Goal: Information Seeking & Learning: Find specific fact

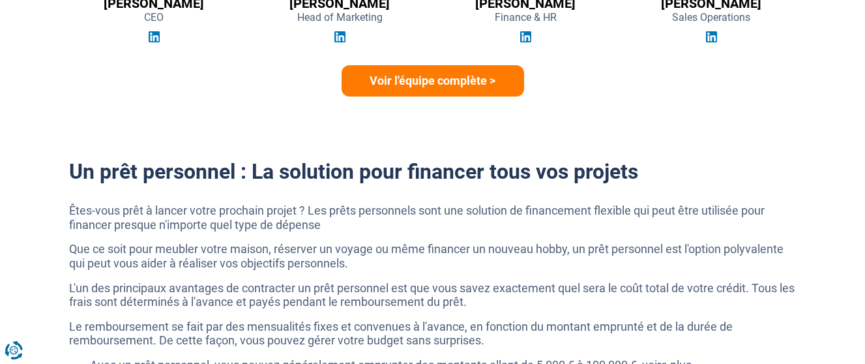
scroll to position [2215, 0]
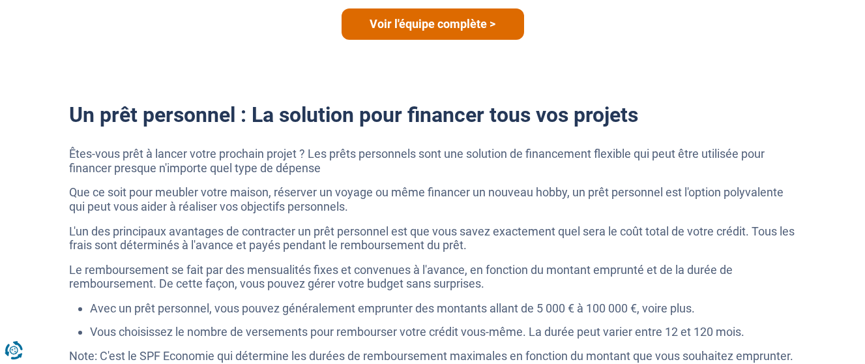
click at [395, 29] on link "Voir l'équipe complète >" at bounding box center [432, 23] width 182 height 31
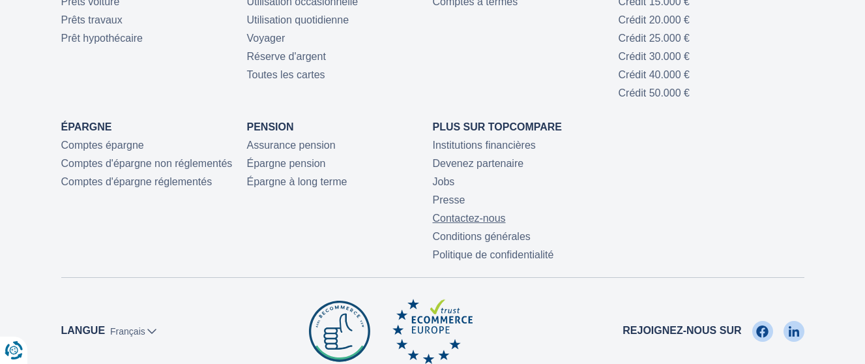
scroll to position [2992, 0]
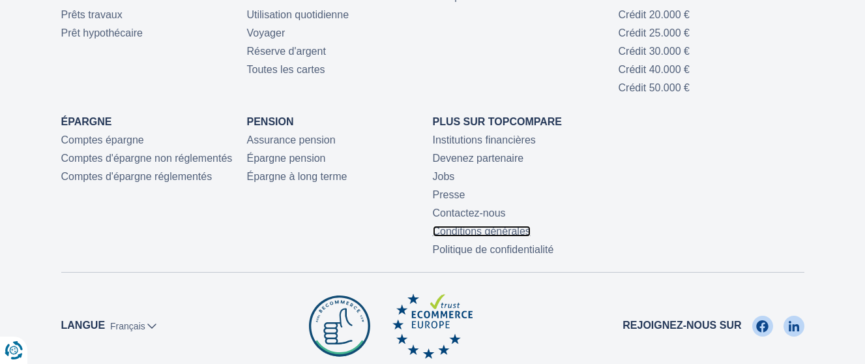
click at [450, 235] on link "Conditions générales" at bounding box center [482, 230] width 98 height 11
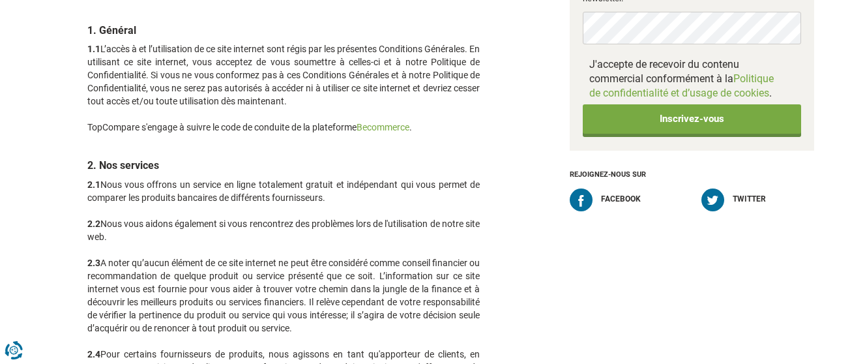
scroll to position [521, 0]
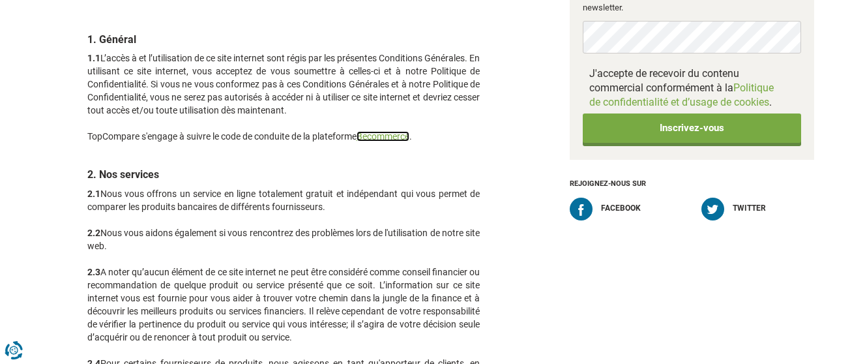
click at [394, 140] on link "Becommerce" at bounding box center [382, 136] width 53 height 10
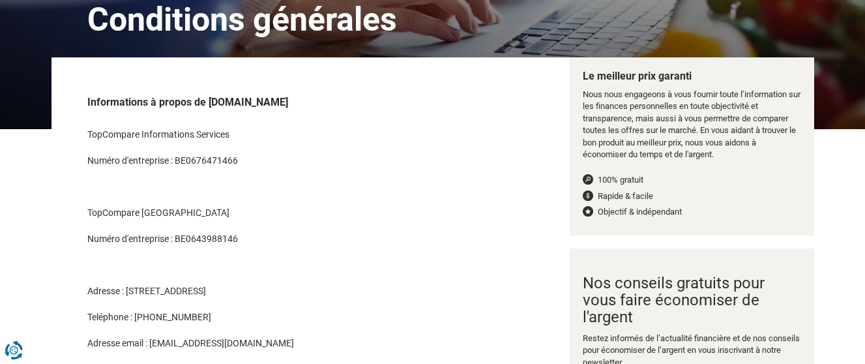
scroll to position [195, 0]
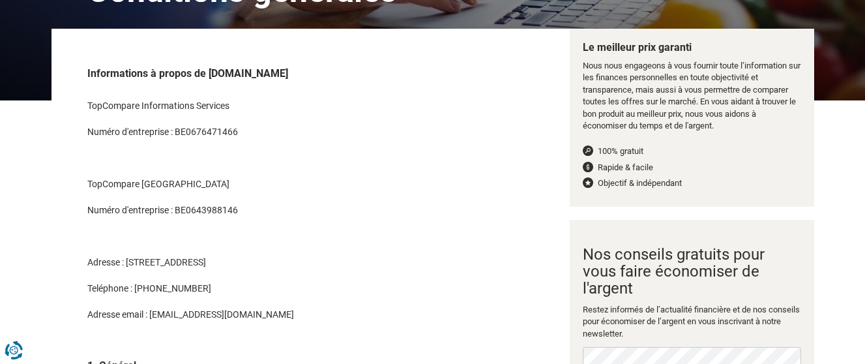
click at [217, 127] on p "Numéro d'entreprise : BE0676471466" at bounding box center [283, 138] width 393 height 26
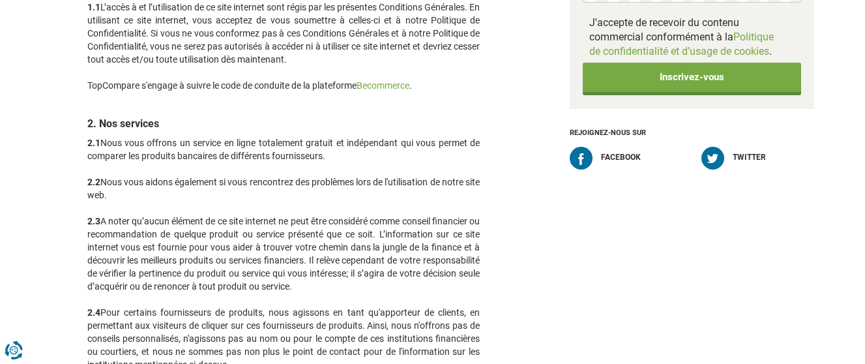
scroll to position [0, 0]
